Goal: Find specific page/section: Find specific page/section

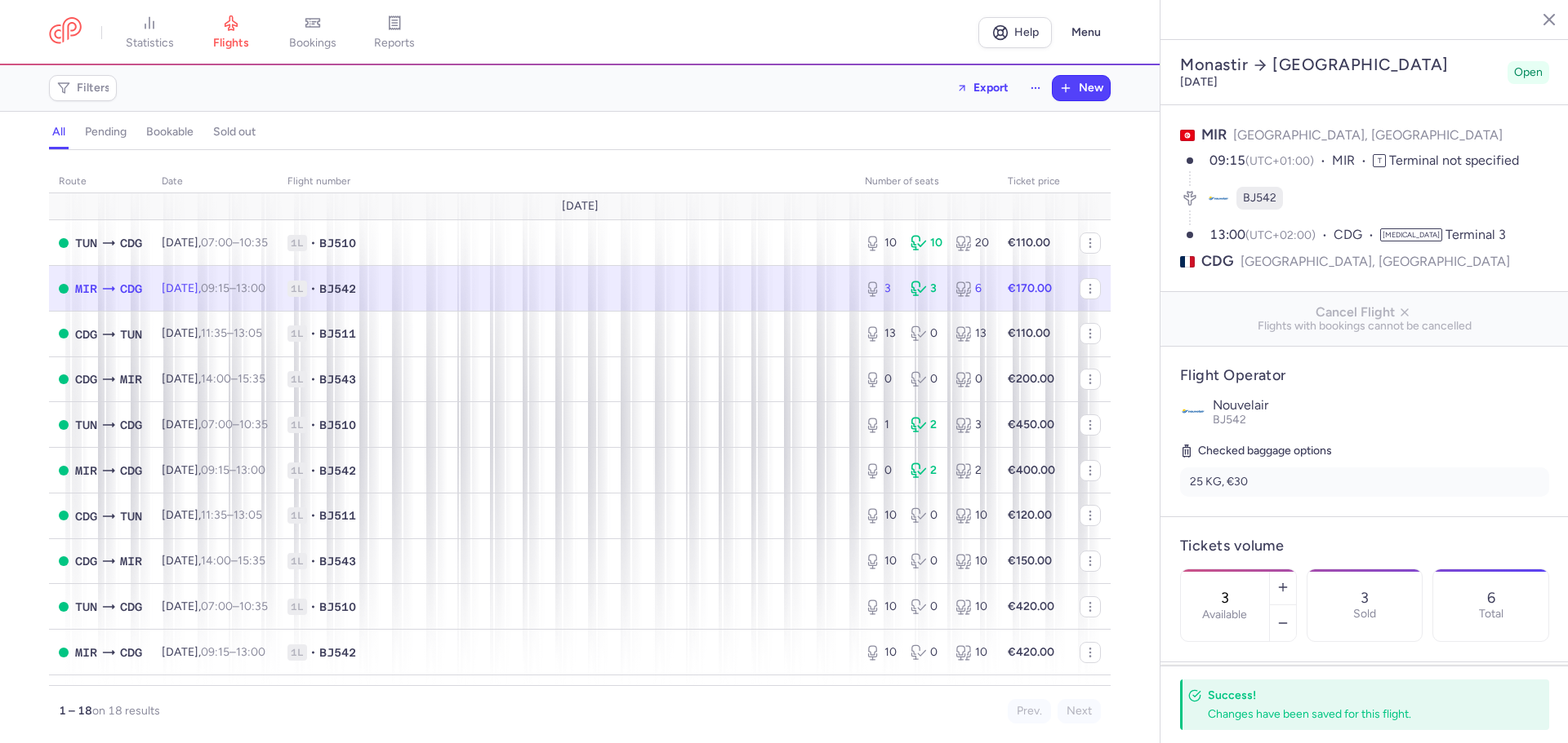
select select "hours"
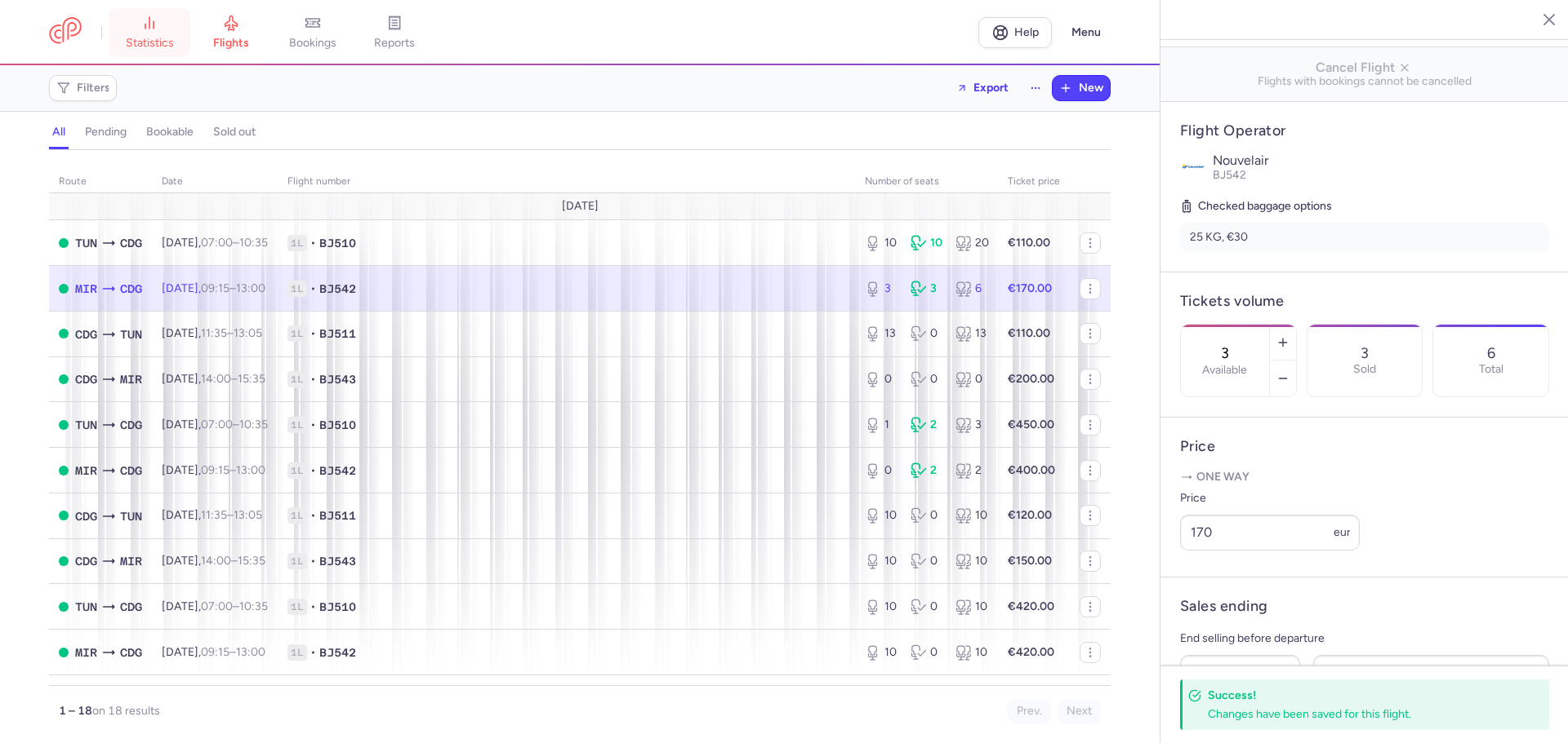
click at [146, 48] on span "statistics" at bounding box center [150, 43] width 48 height 14
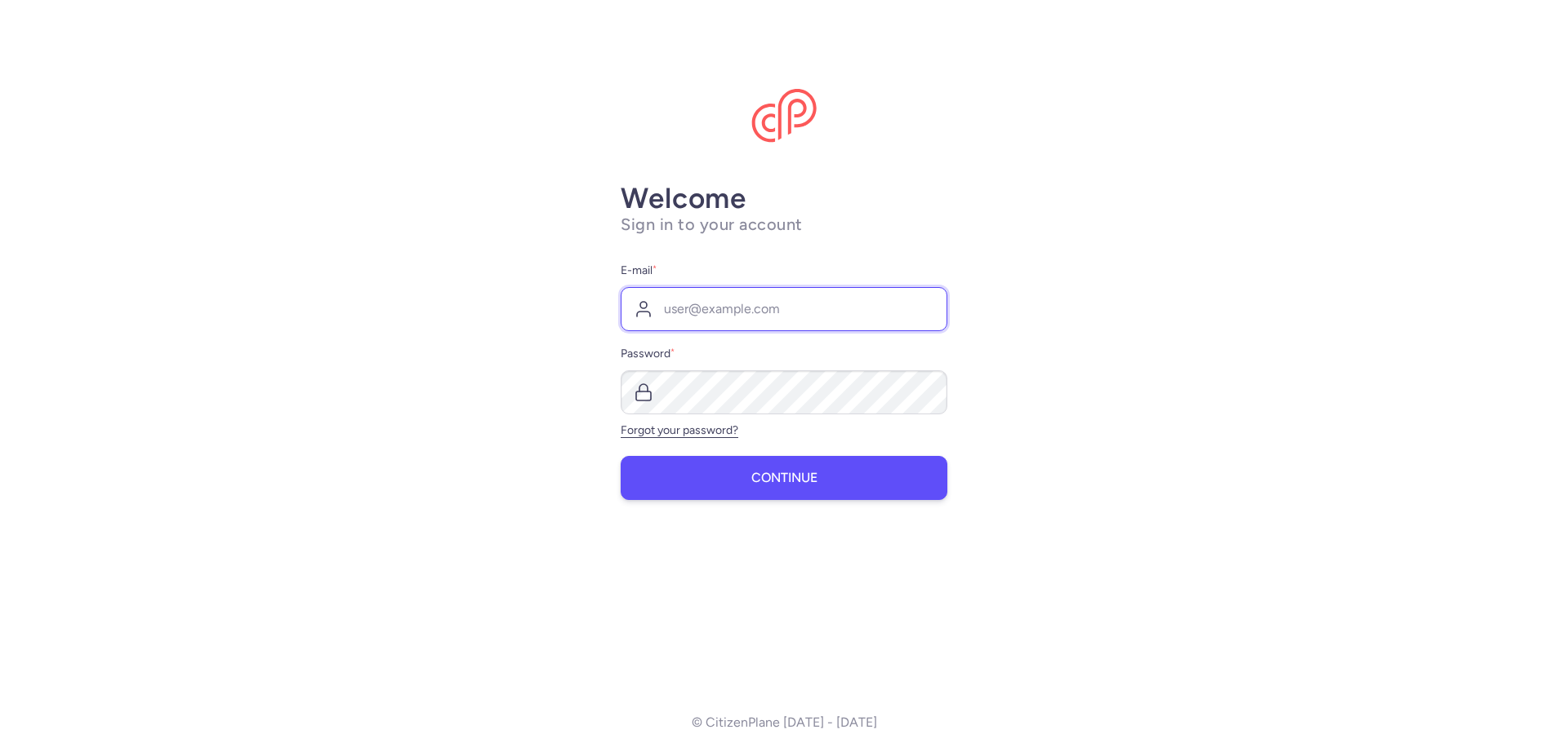
type input "[EMAIL_ADDRESS][DOMAIN_NAME]"
click at [782, 483] on span "Continue" at bounding box center [784, 478] width 66 height 14
